Goal: Task Accomplishment & Management: Complete application form

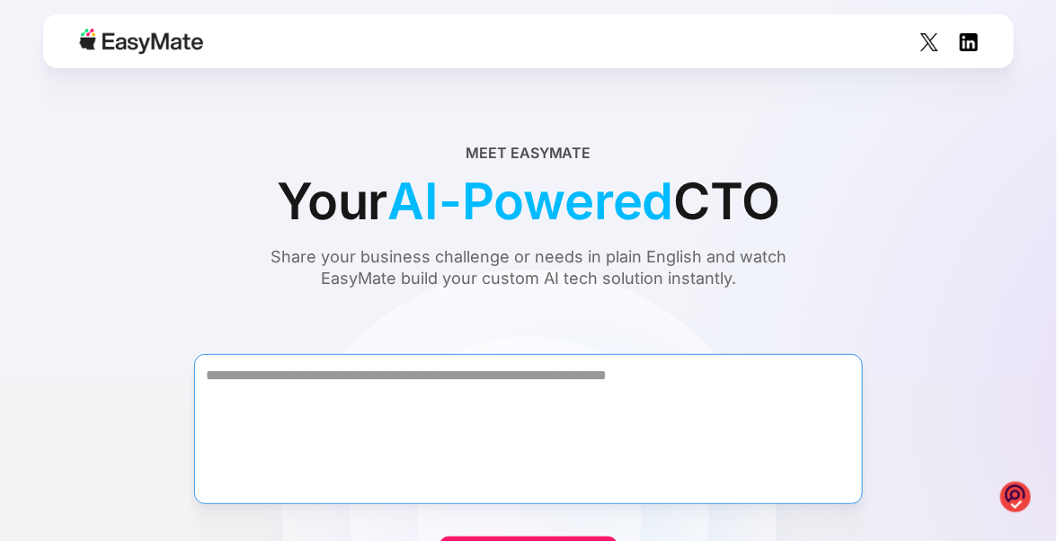
click at [410, 373] on textarea "Form" at bounding box center [528, 429] width 668 height 150
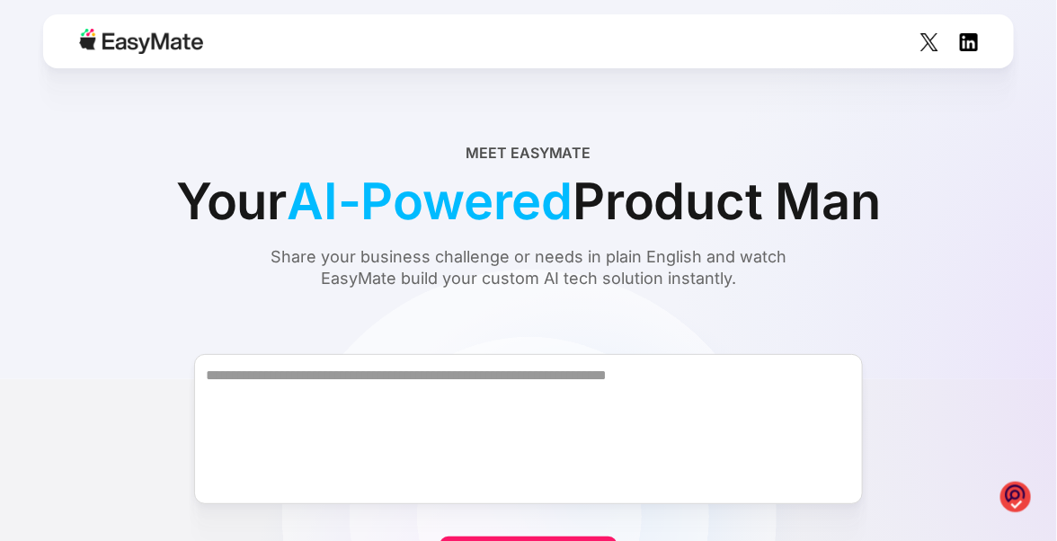
drag, startPoint x: 0, startPoint y: 0, endPoint x: 391, endPoint y: 379, distance: 544.5
click at [391, 379] on form "Join our private beta Already joined? Sign in." at bounding box center [528, 469] width 970 height 294
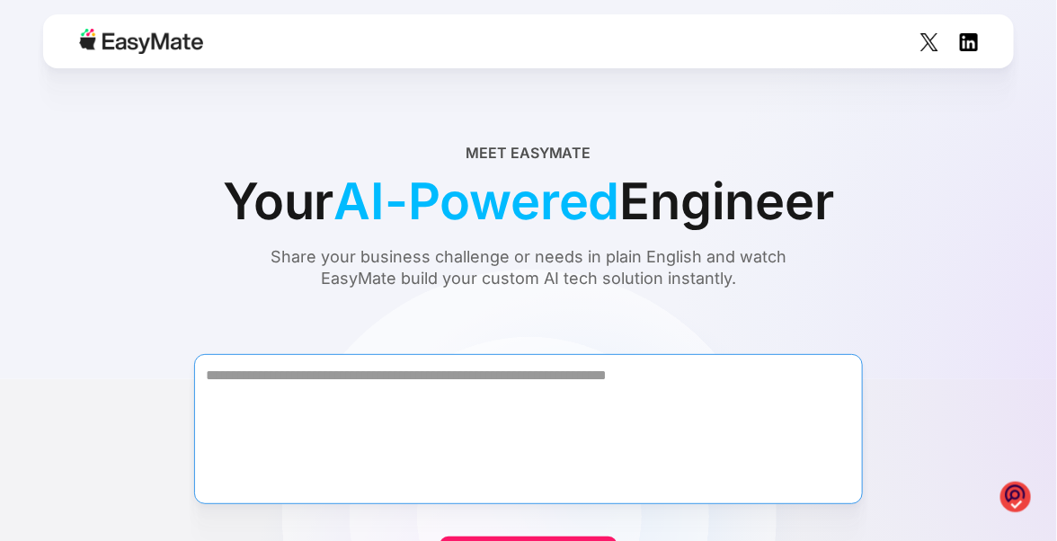
click at [366, 370] on textarea "Form" at bounding box center [528, 429] width 668 height 150
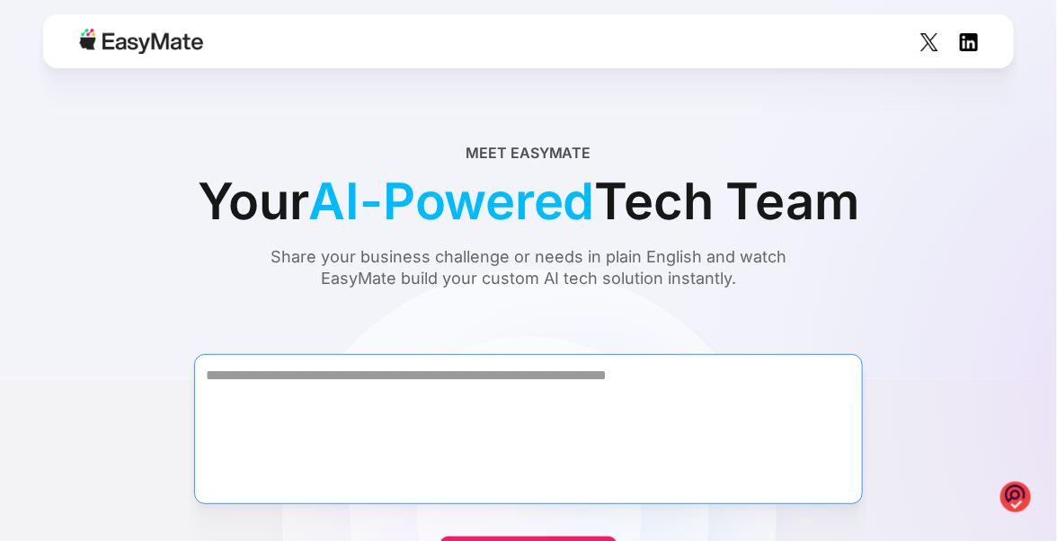
drag, startPoint x: 740, startPoint y: 367, endPoint x: 611, endPoint y: 374, distance: 129.6
click at [611, 374] on textarea "Form" at bounding box center [528, 429] width 668 height 150
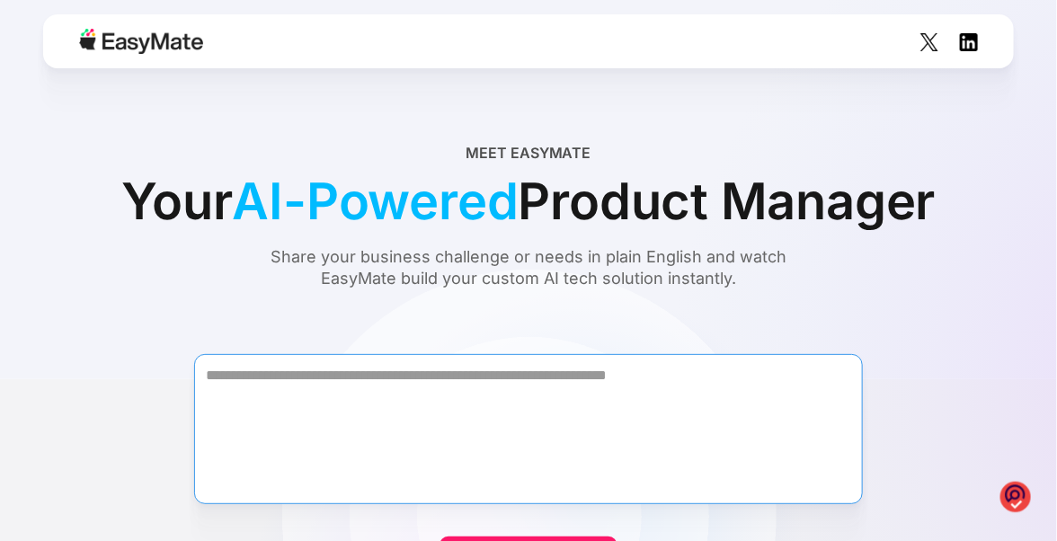
click at [732, 371] on textarea "Form" at bounding box center [528, 429] width 668 height 150
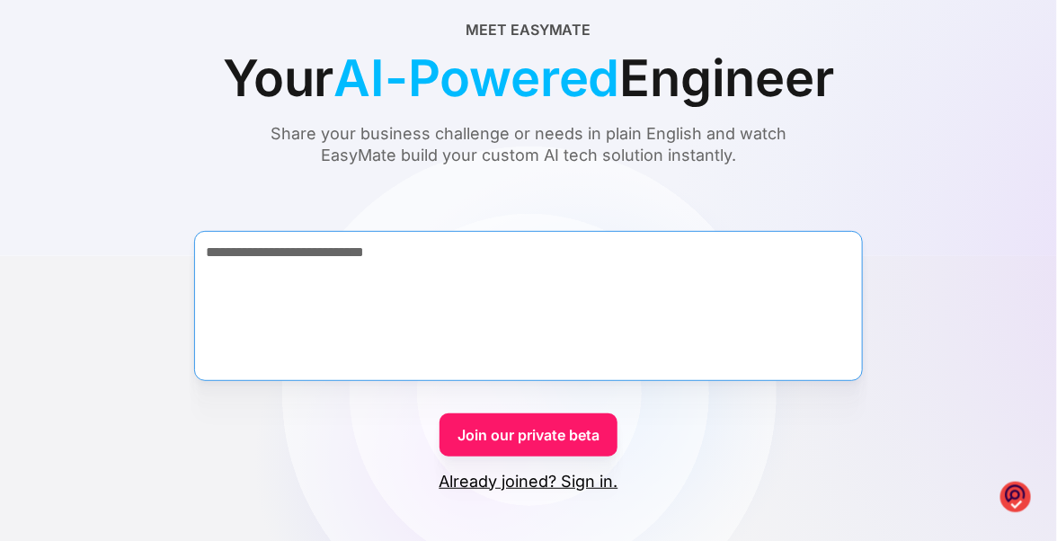
scroll to position [128, 0]
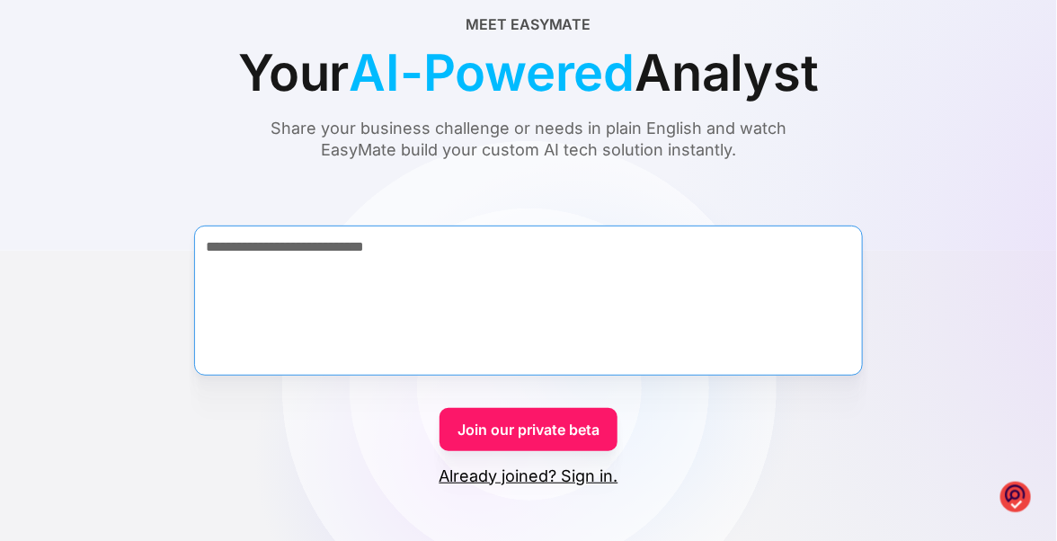
type textarea "**********"
click at [560, 433] on link "Join our private beta" at bounding box center [528, 429] width 178 height 43
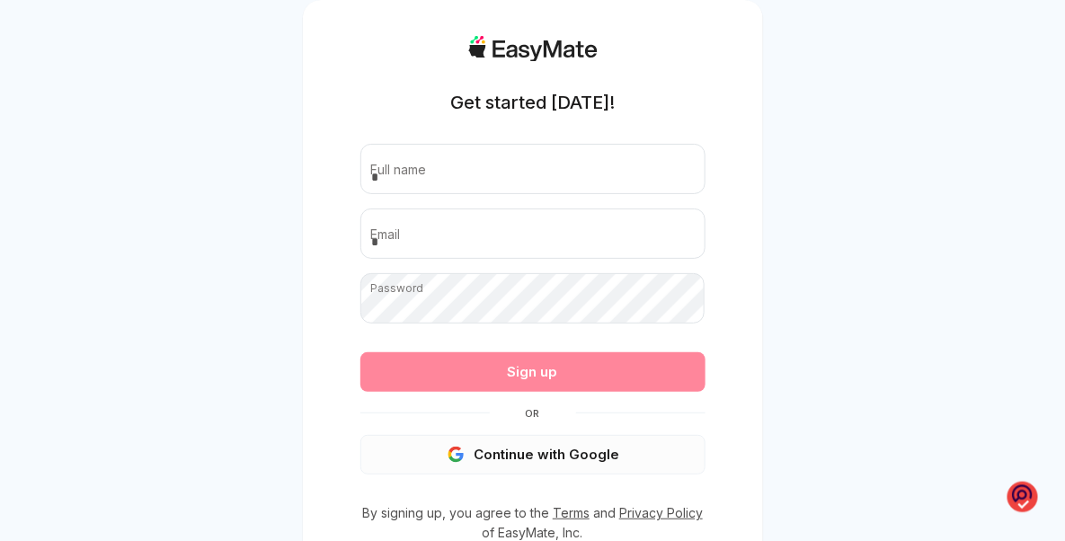
click at [594, 453] on button "Continue with Google" at bounding box center [532, 455] width 345 height 40
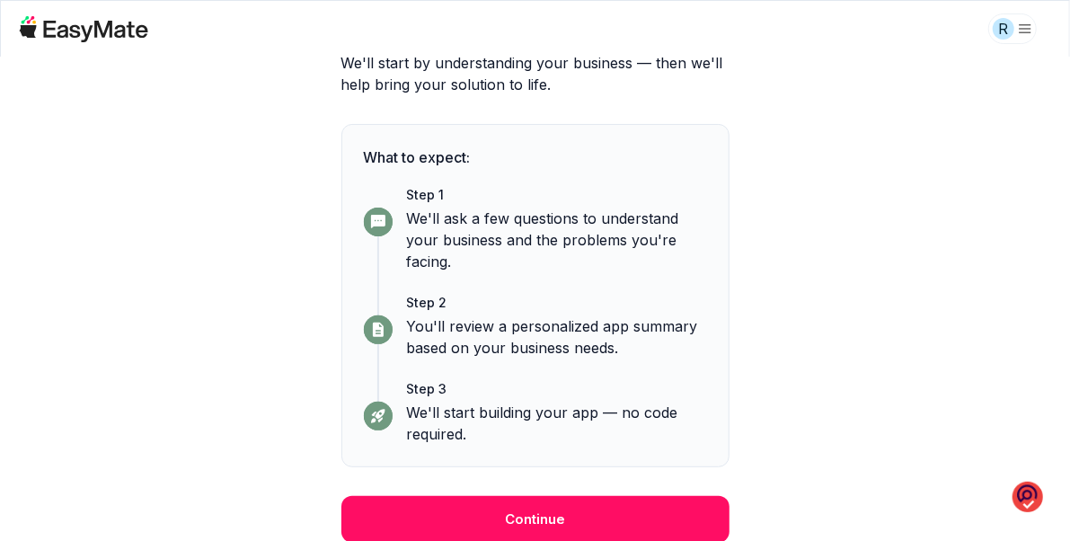
scroll to position [182, 0]
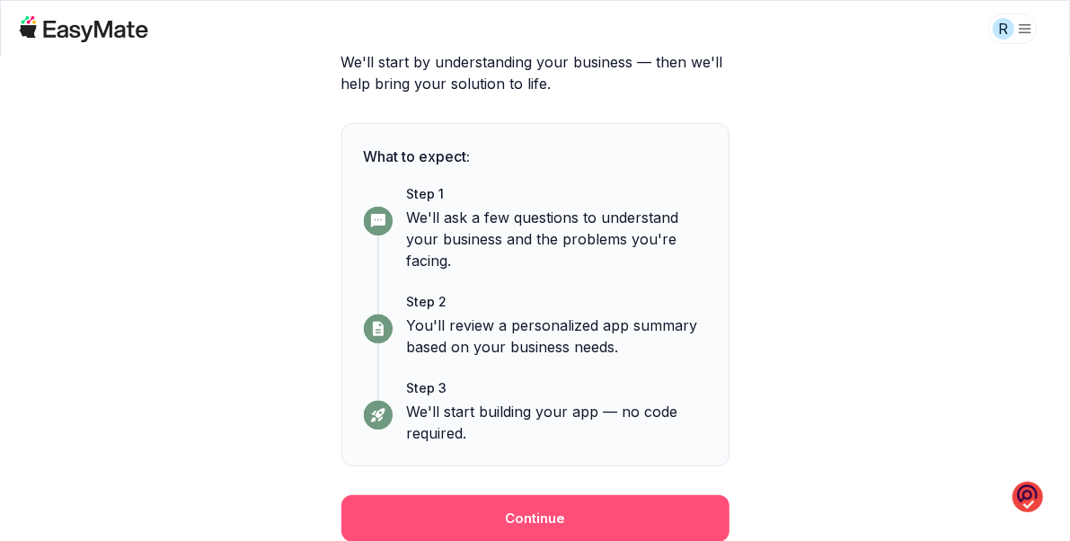
click at [633, 513] on button "Continue" at bounding box center [535, 518] width 388 height 47
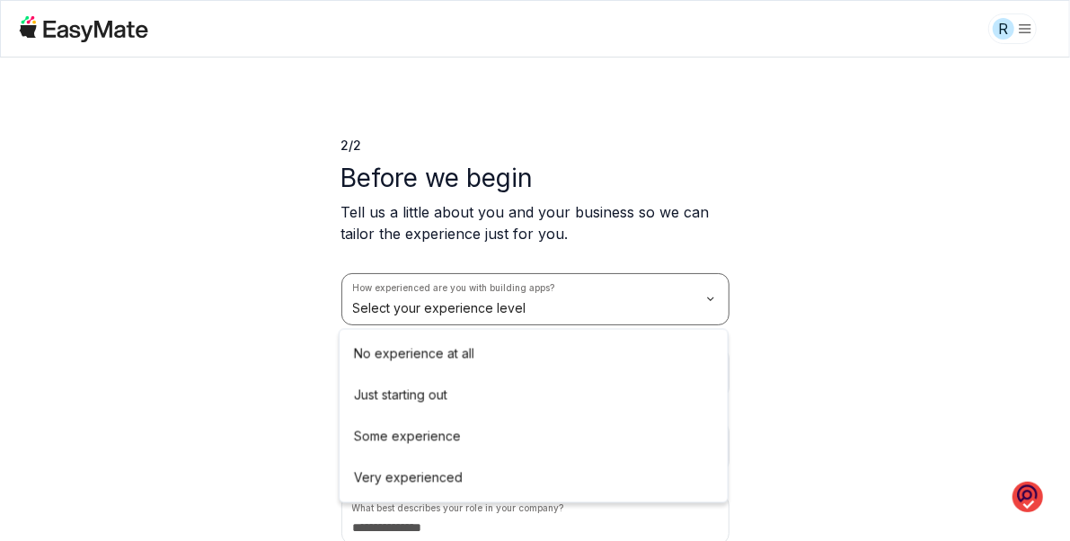
click at [677, 297] on html "R 2 / 2 Before we begin Tell us a little about you and your business so we can …" at bounding box center [535, 270] width 1070 height 541
click at [592, 399] on div "How experienced are you with building apps? Select your experience level How ma…" at bounding box center [535, 408] width 388 height 271
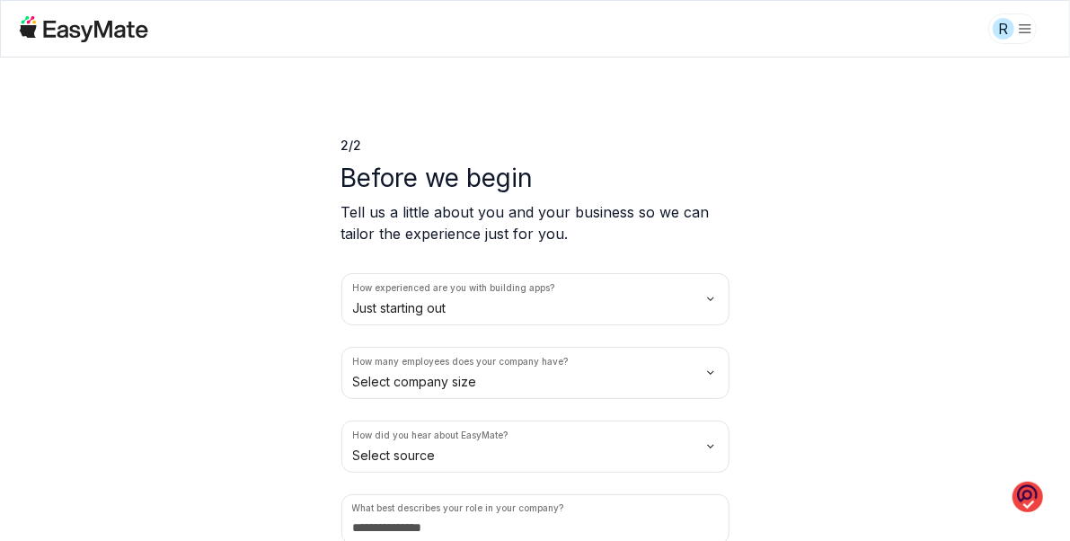
click at [609, 385] on html "R 2 / 2 Before we begin Tell us a little about you and your business so we can …" at bounding box center [535, 270] width 1070 height 541
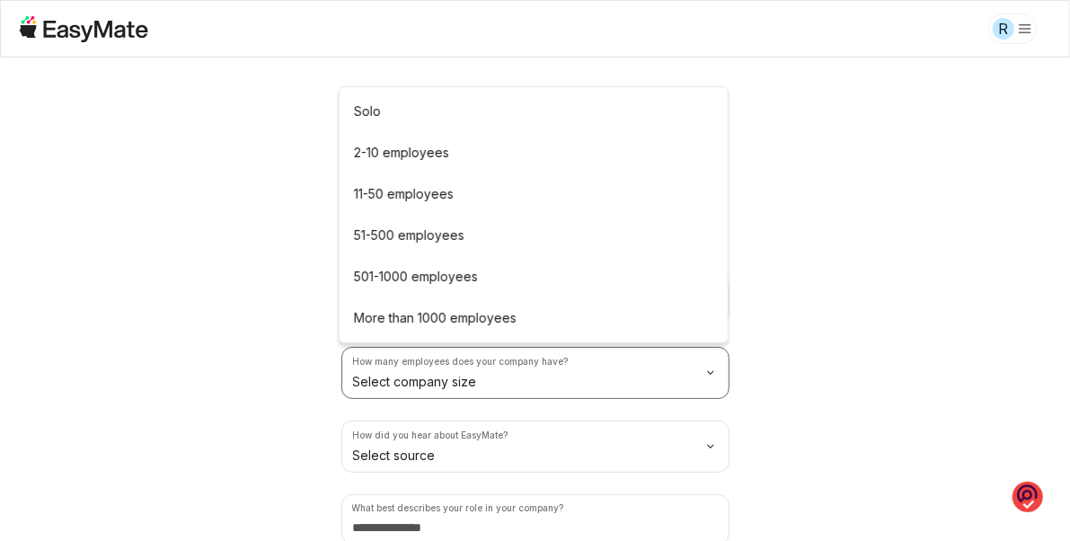
click at [453, 187] on p "Before we begin" at bounding box center [535, 178] width 388 height 32
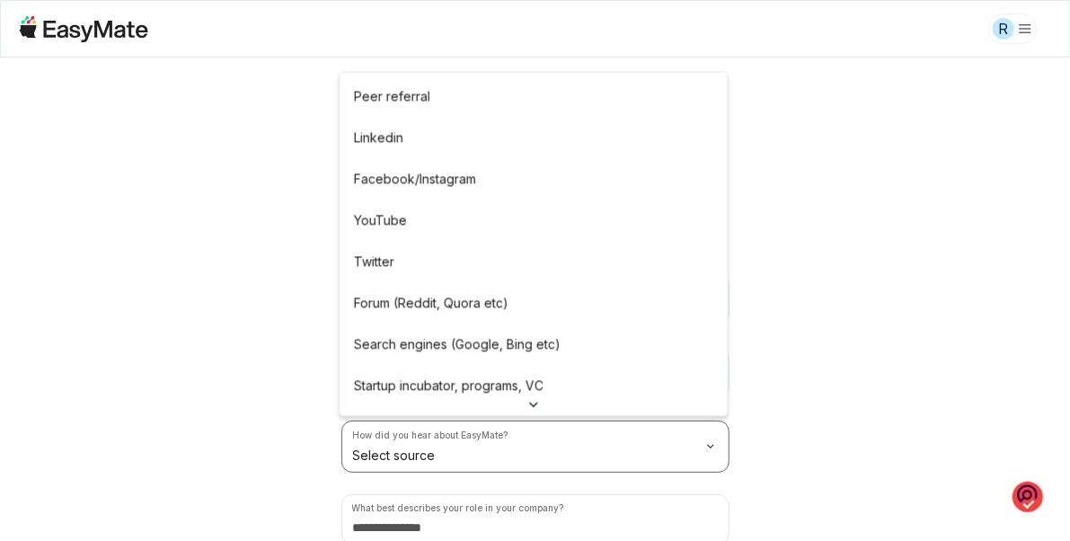
click at [485, 453] on html "R 2 / 2 Before we begin Tell us a little about you and your business so we can …" at bounding box center [535, 270] width 1070 height 541
click at [364, 143] on p "2 / 2" at bounding box center [535, 146] width 388 height 18
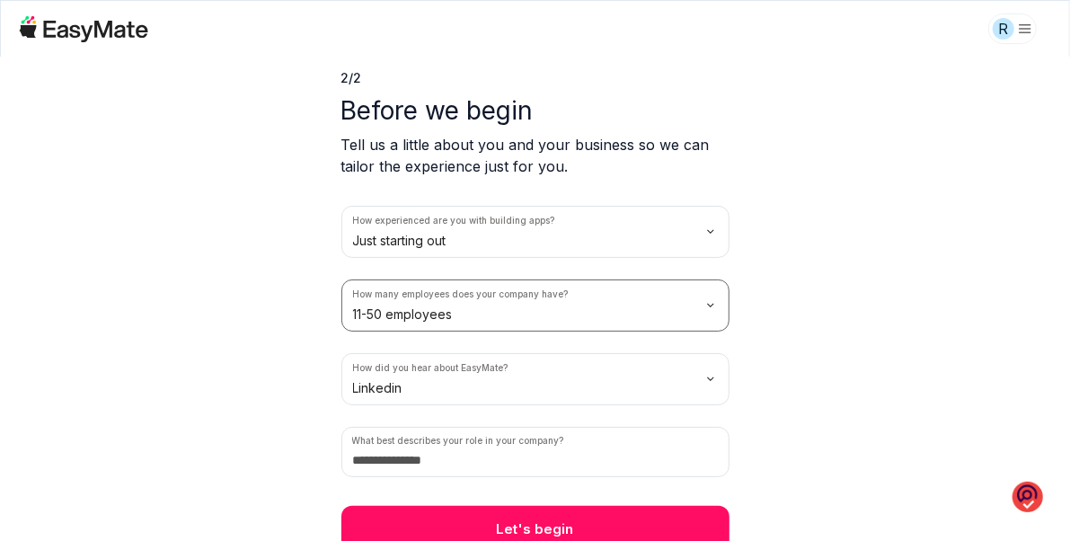
scroll to position [77, 0]
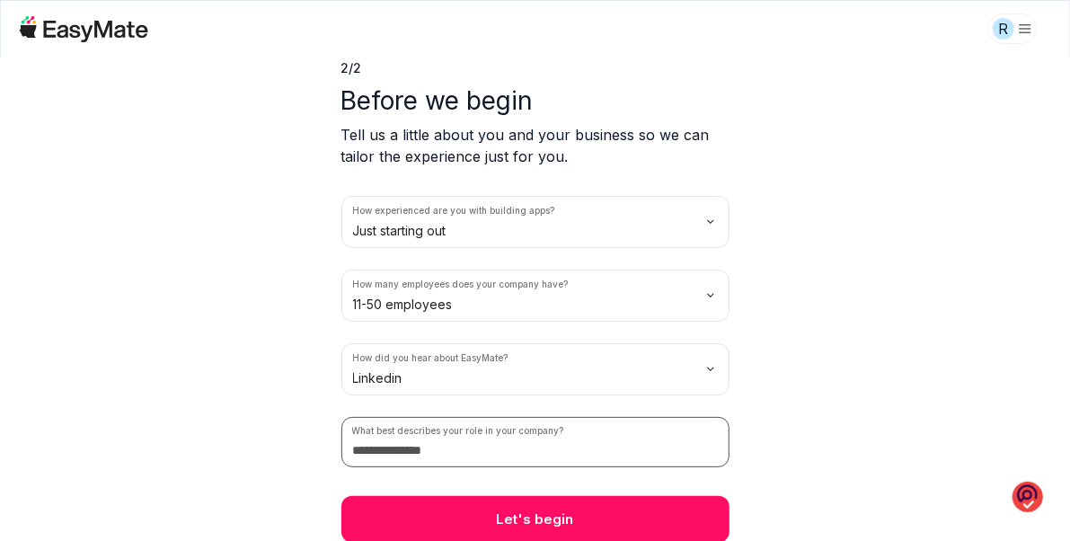
click at [541, 455] on input at bounding box center [535, 442] width 388 height 50
click at [536, 447] on input at bounding box center [535, 442] width 388 height 50
click at [407, 449] on input at bounding box center [535, 442] width 388 height 50
type input "***"
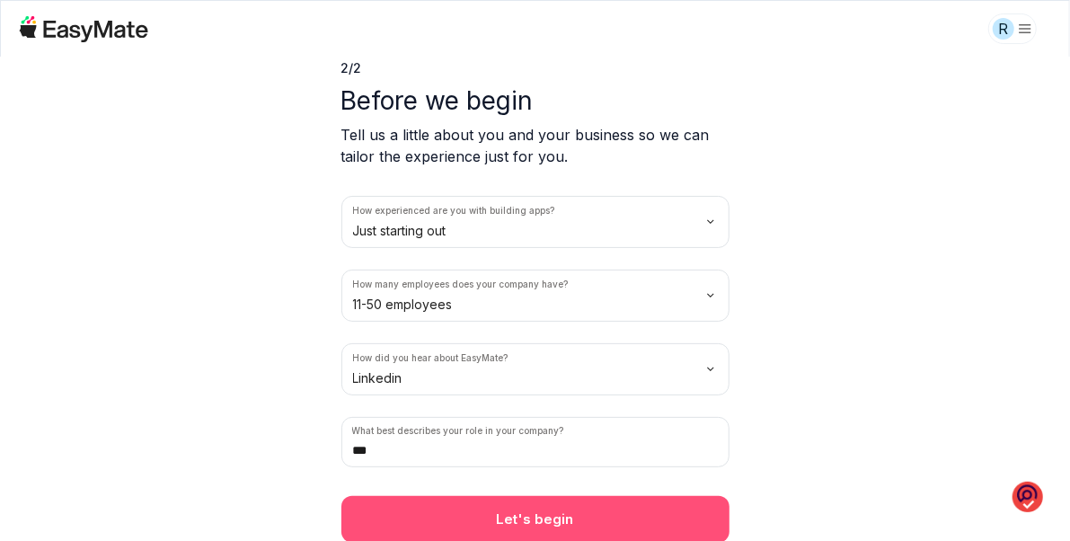
click at [566, 509] on button "Let's begin" at bounding box center [535, 519] width 388 height 47
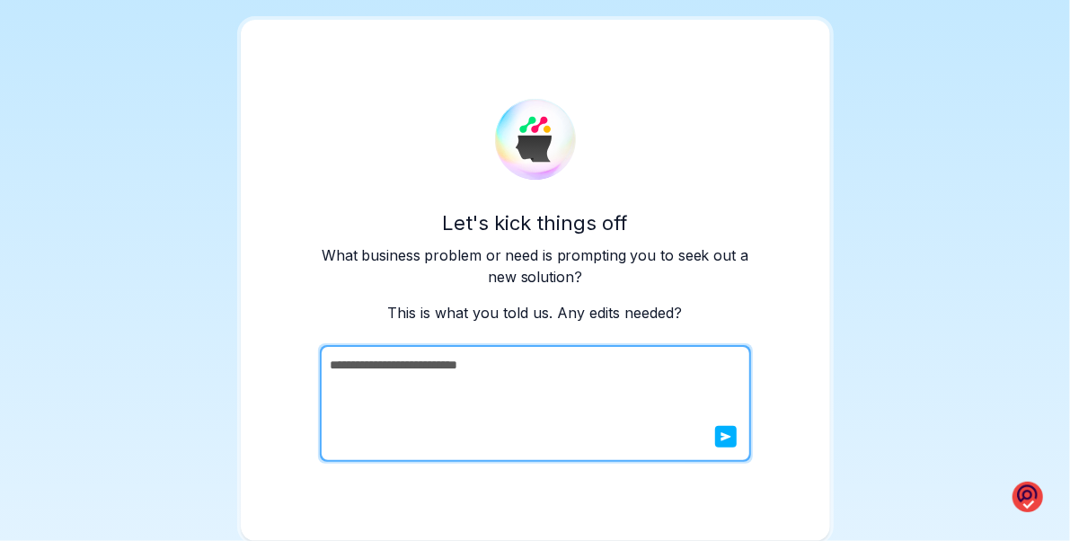
scroll to position [37, 0]
click at [734, 432] on textarea "**********" at bounding box center [534, 404] width 428 height 117
click at [724, 437] on icon "submit" at bounding box center [726, 437] width 10 height 9
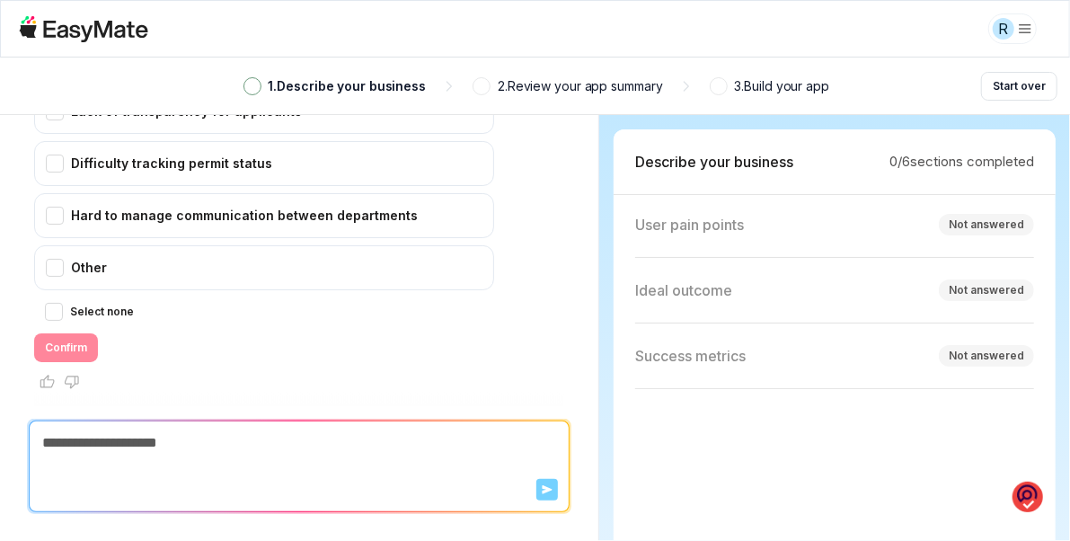
scroll to position [200, 0]
click at [984, 224] on div "Not answered" at bounding box center [986, 224] width 75 height 16
type textarea "*"
